Goal: Information Seeking & Learning: Learn about a topic

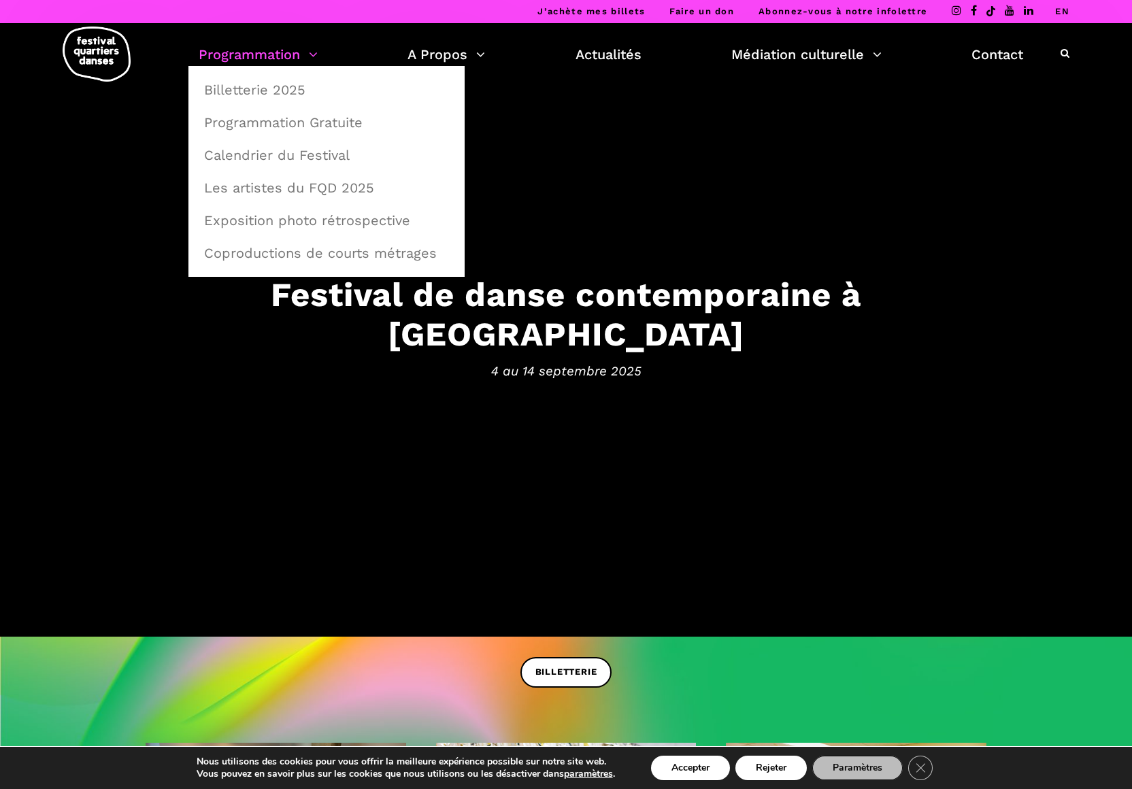
click at [266, 52] on link "Programmation" at bounding box center [258, 54] width 119 height 23
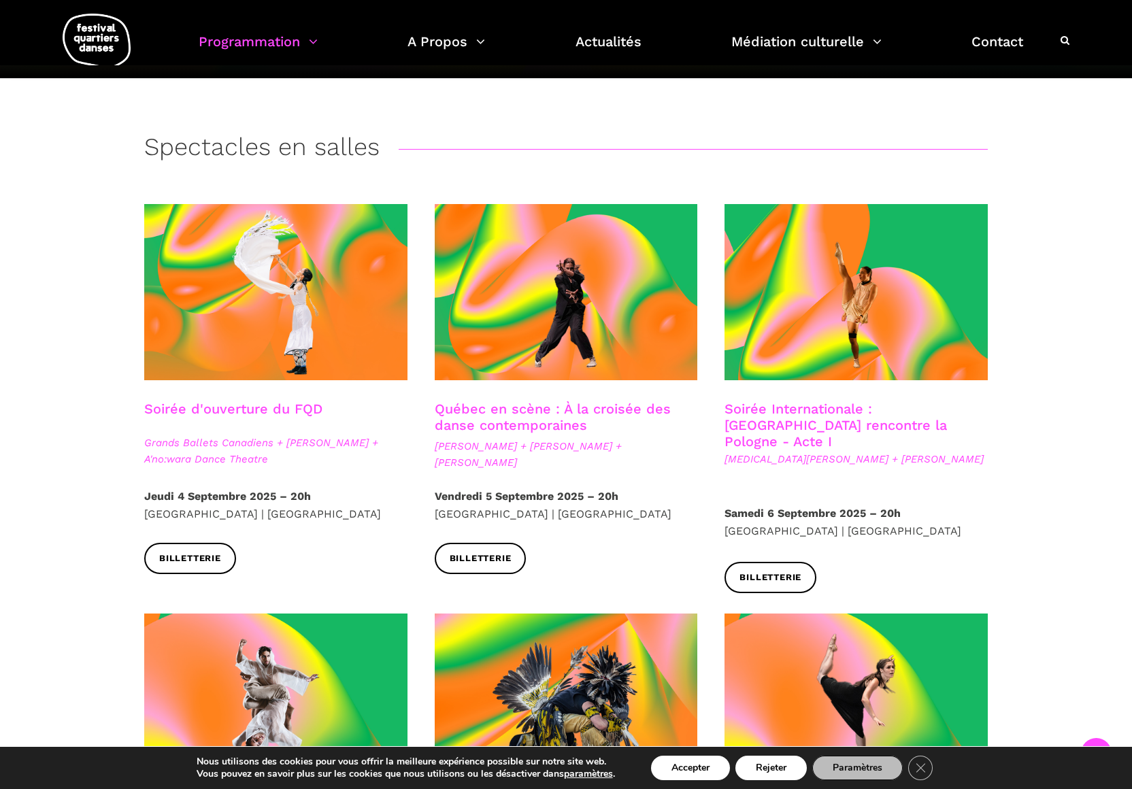
scroll to position [248, 0]
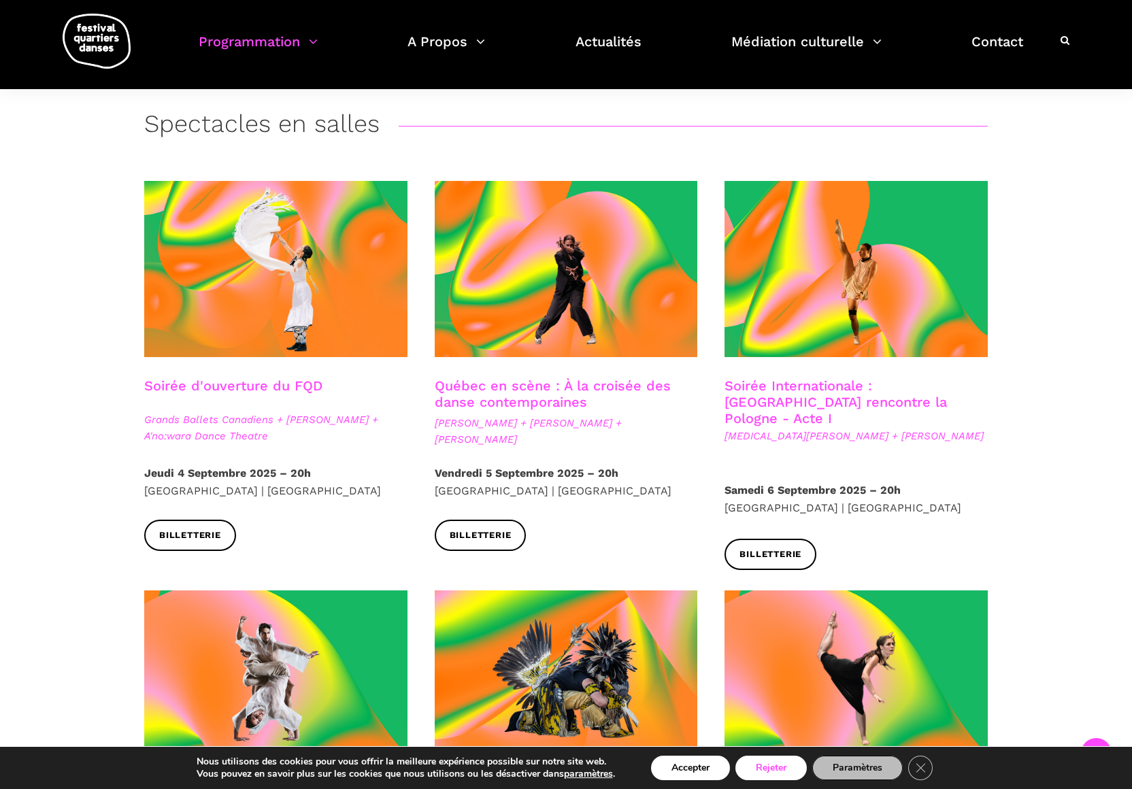
click at [770, 766] on button "Rejeter" at bounding box center [770, 768] width 71 height 24
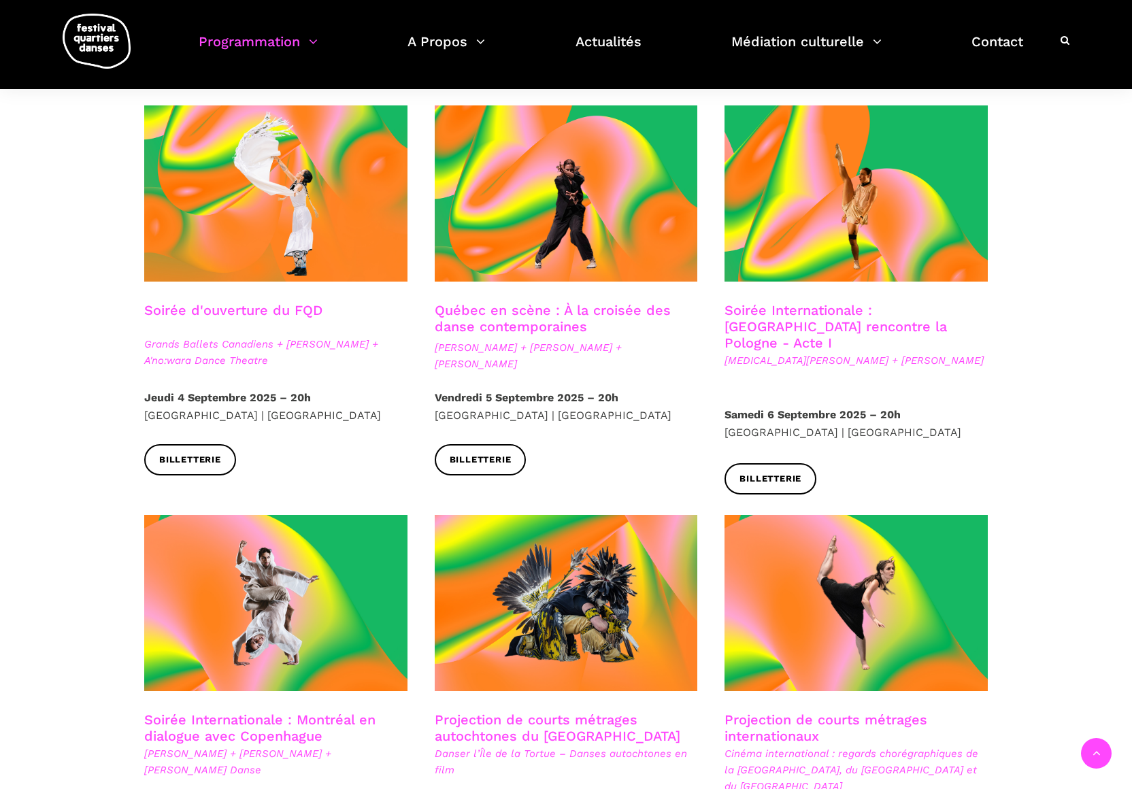
scroll to position [325, 0]
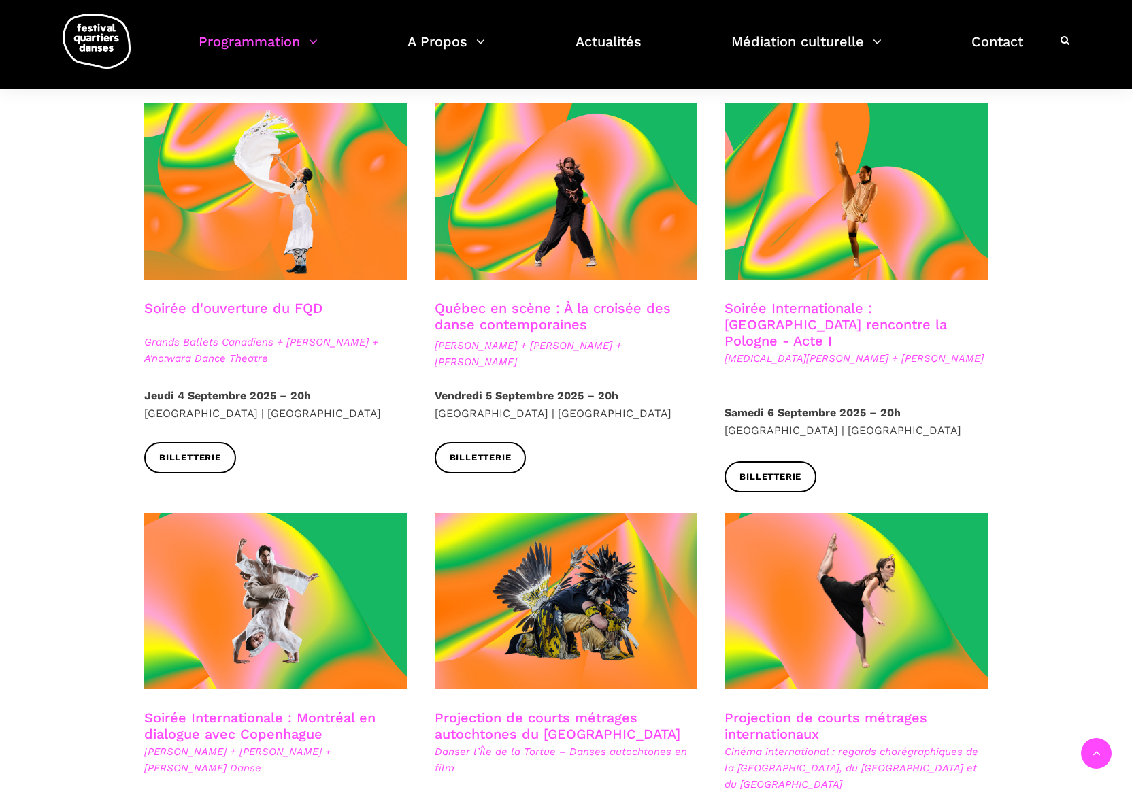
click at [97, 31] on img at bounding box center [97, 41] width 68 height 55
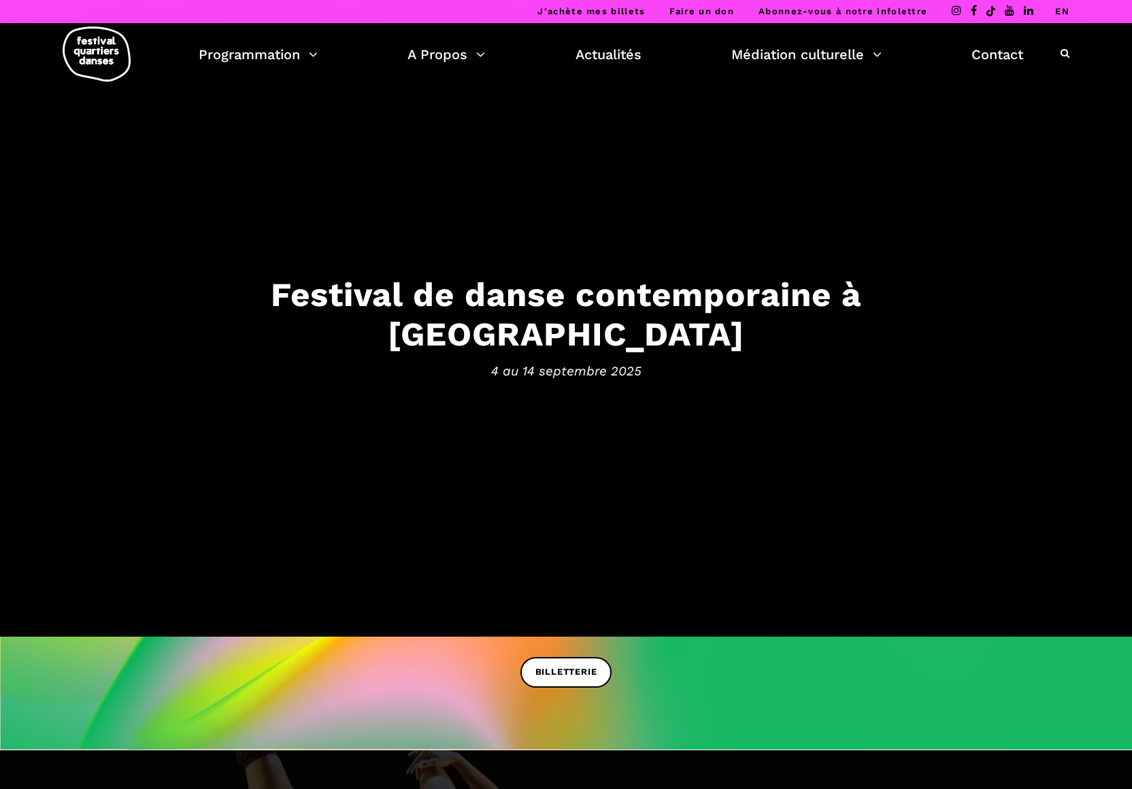
click at [97, 31] on img at bounding box center [97, 54] width 68 height 55
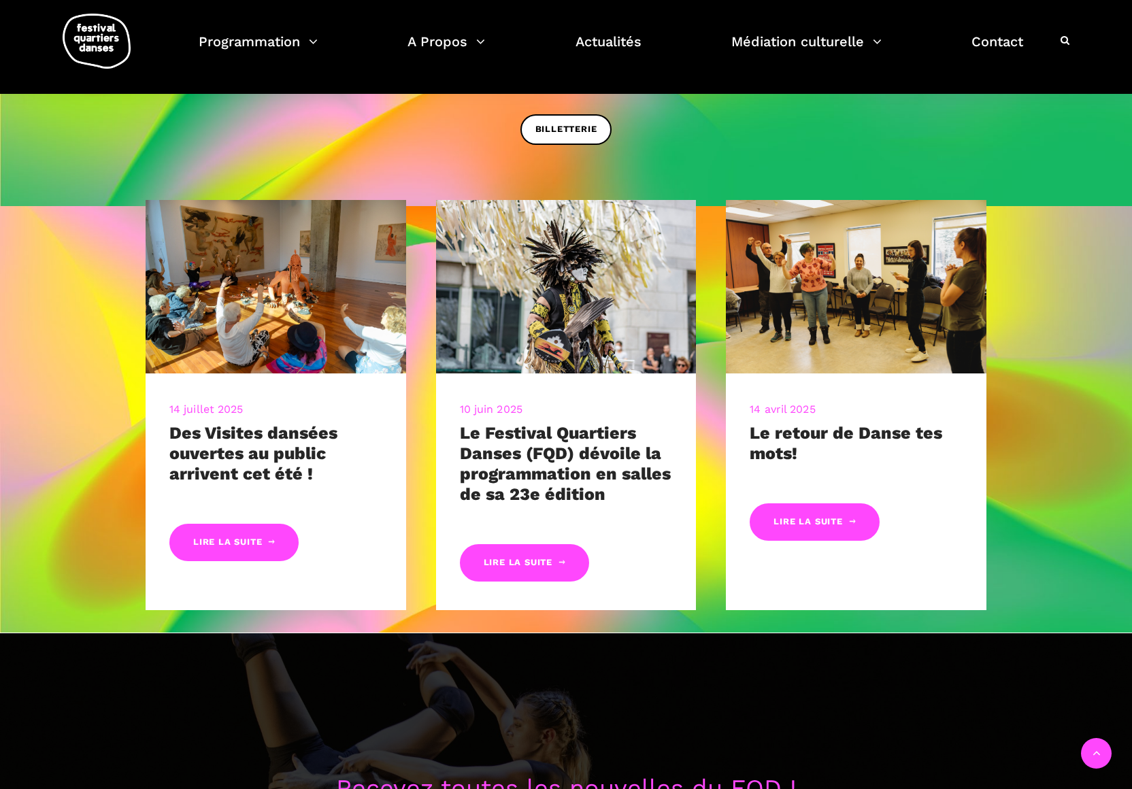
scroll to position [550, 0]
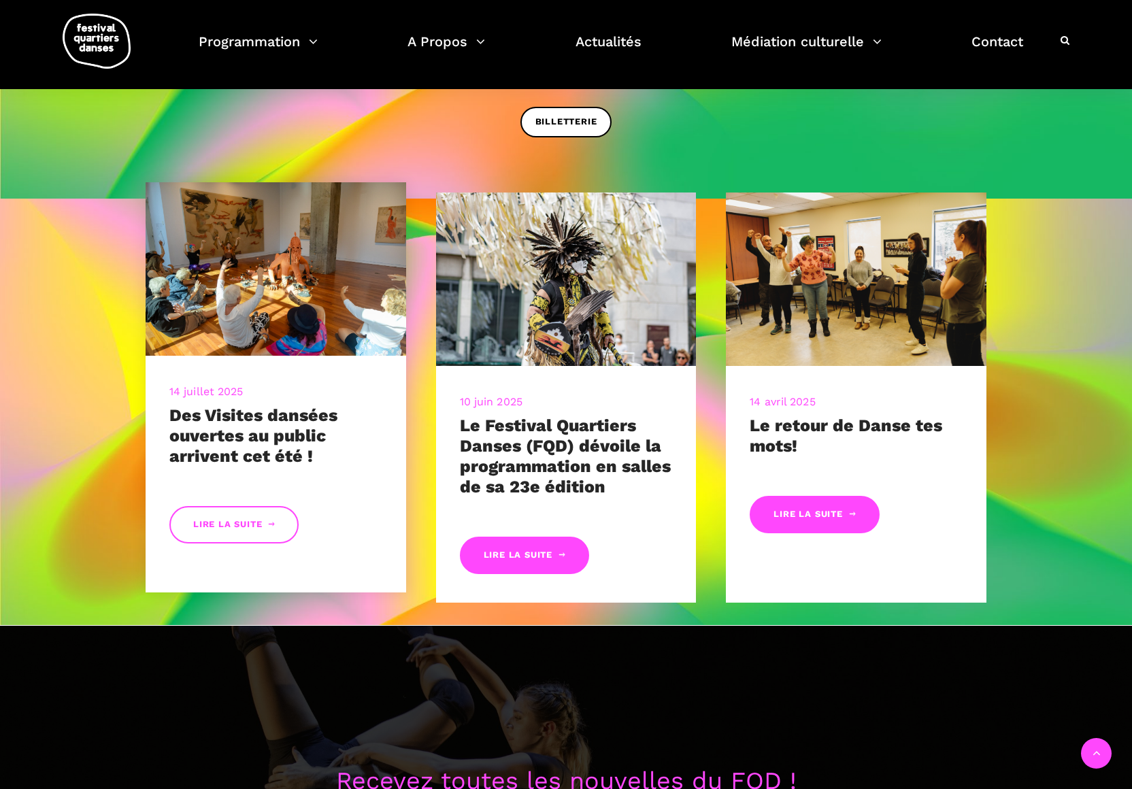
click at [252, 522] on link "Lire la suite" at bounding box center [233, 524] width 129 height 37
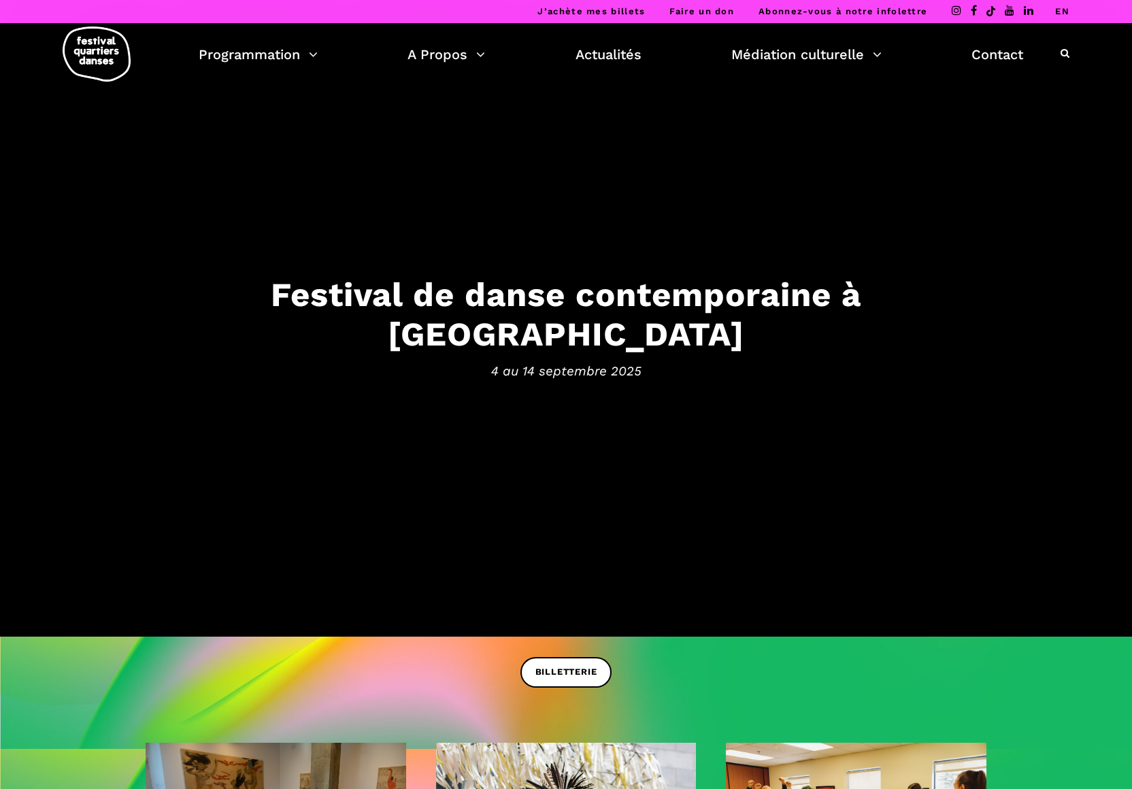
scroll to position [0, 0]
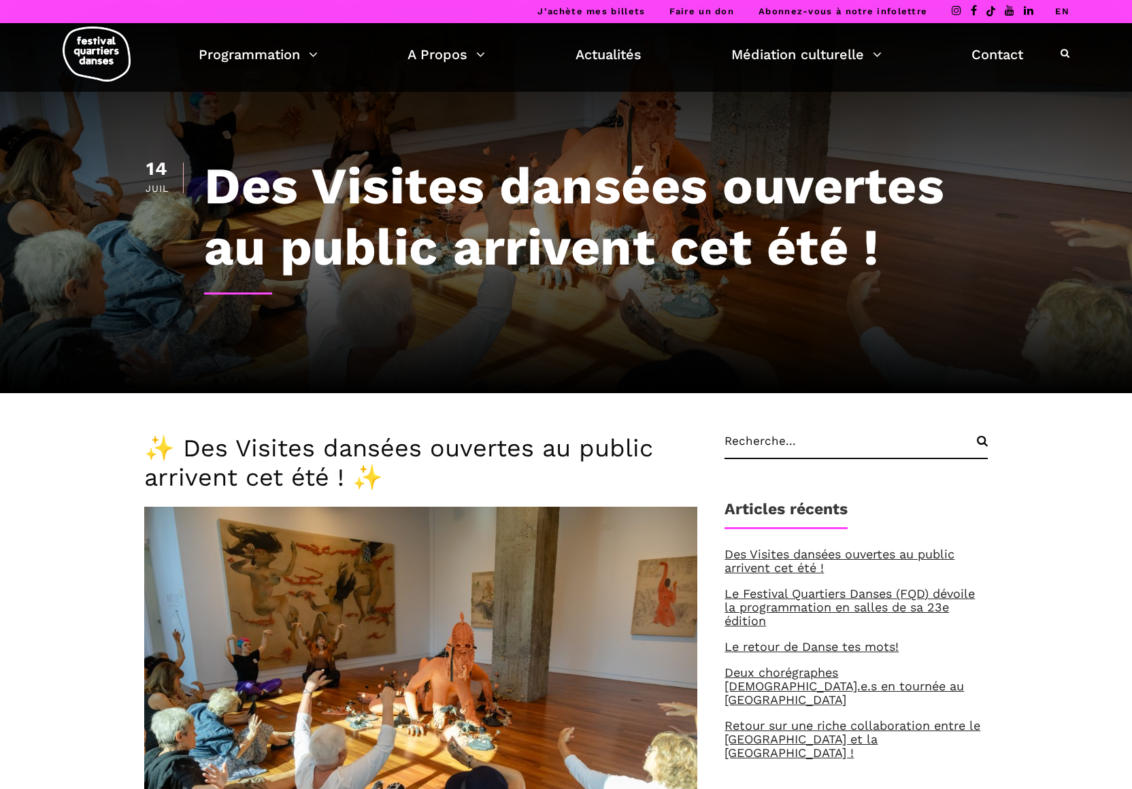
scroll to position [-1, 0]
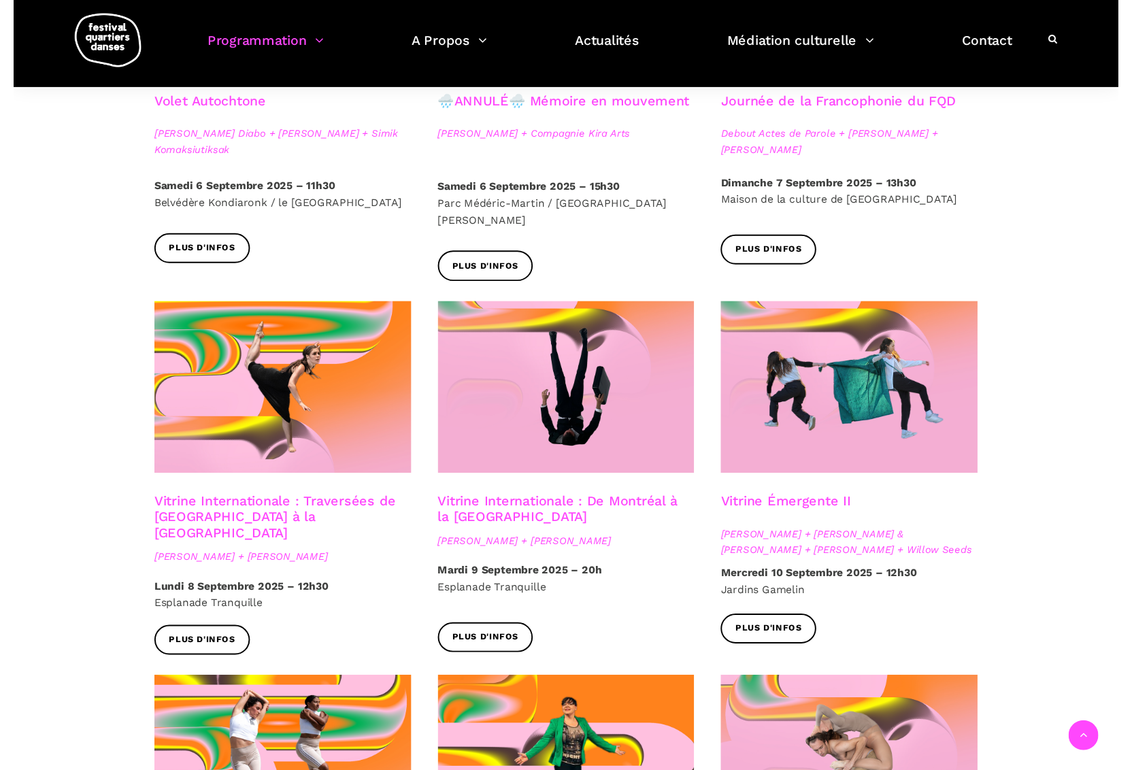
scroll to position [927, 0]
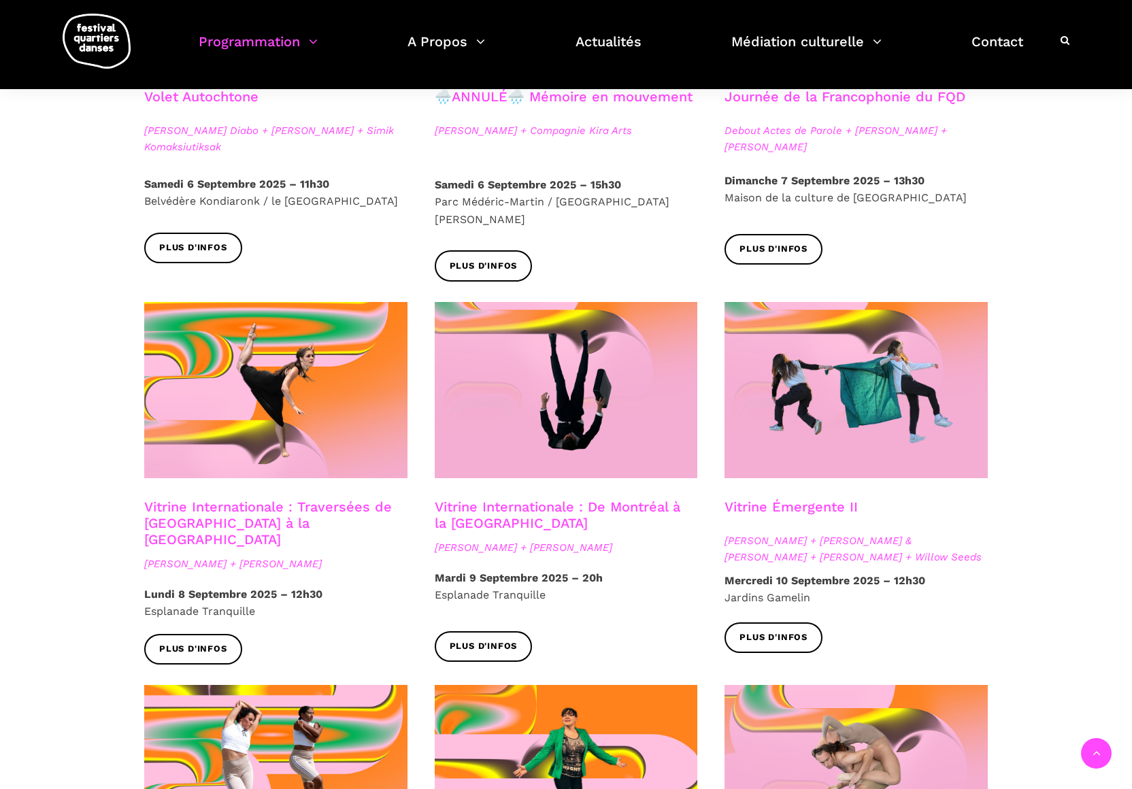
drag, startPoint x: 774, startPoint y: 486, endPoint x: 773, endPoint y: 466, distance: 19.7
click at [773, 498] on link "Vitrine Émergente II" at bounding box center [790, 506] width 133 height 16
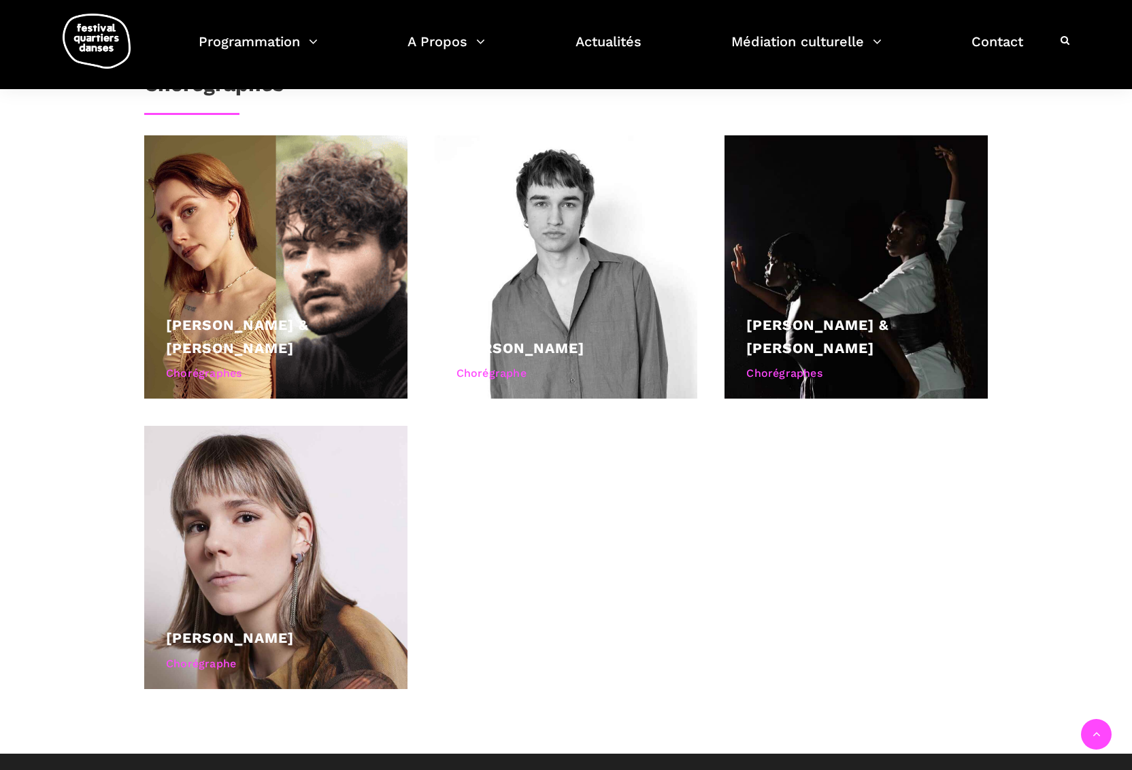
scroll to position [866, 0]
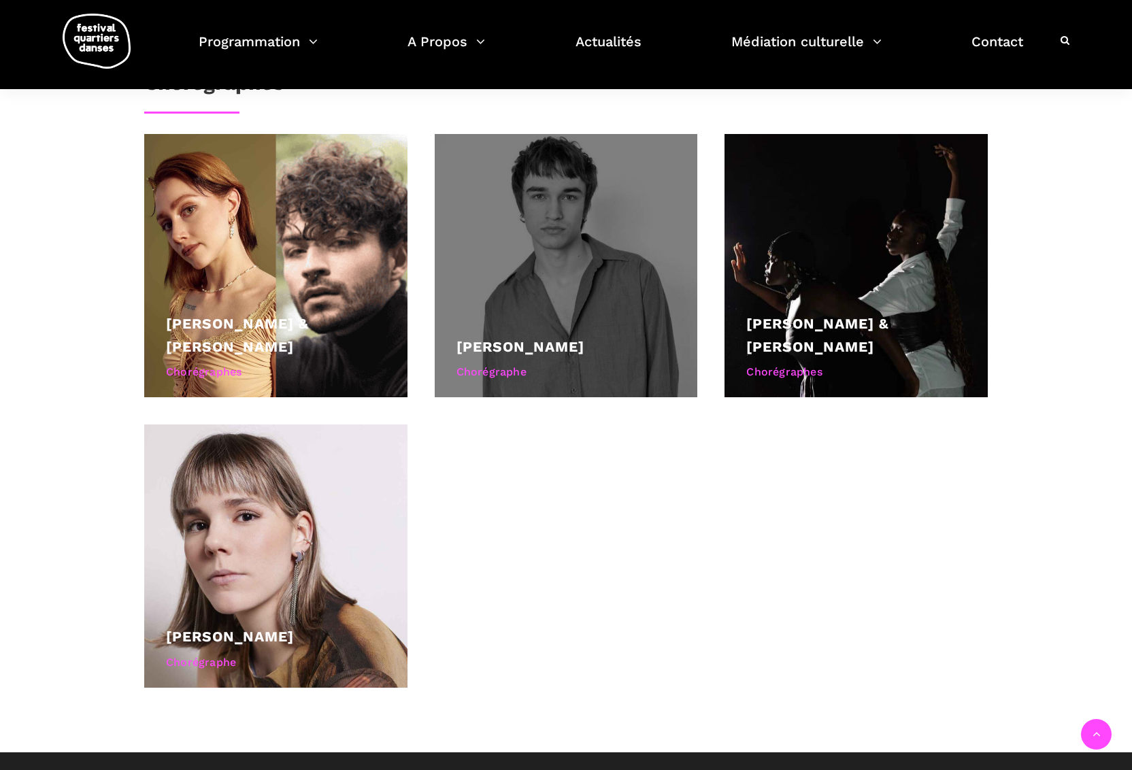
click at [520, 338] on link "[PERSON_NAME]" at bounding box center [520, 346] width 128 height 17
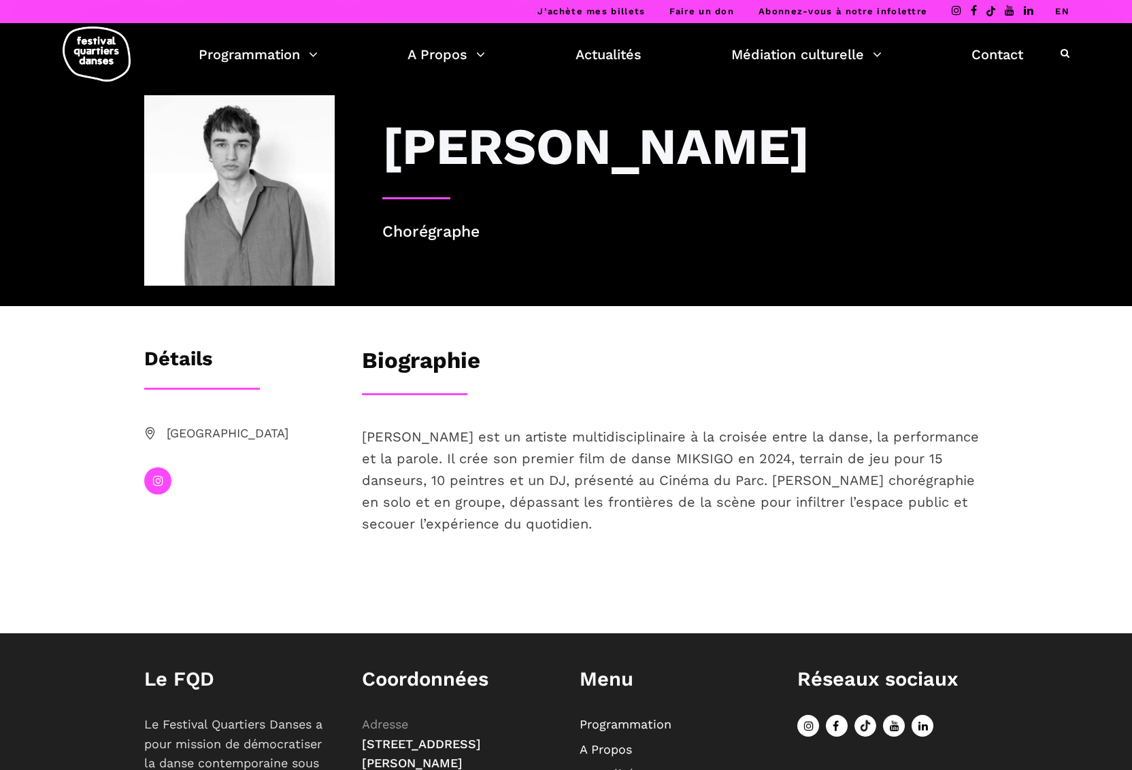
click at [161, 484] on icon at bounding box center [158, 481] width 10 height 12
